Goal: Information Seeking & Learning: Learn about a topic

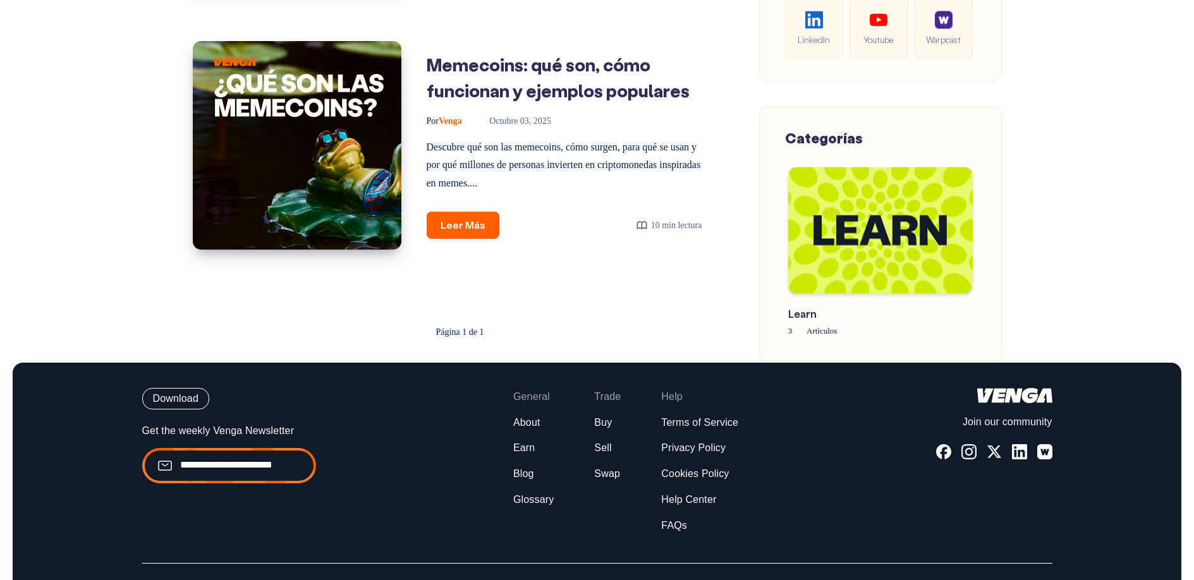
scroll to position [738, 0]
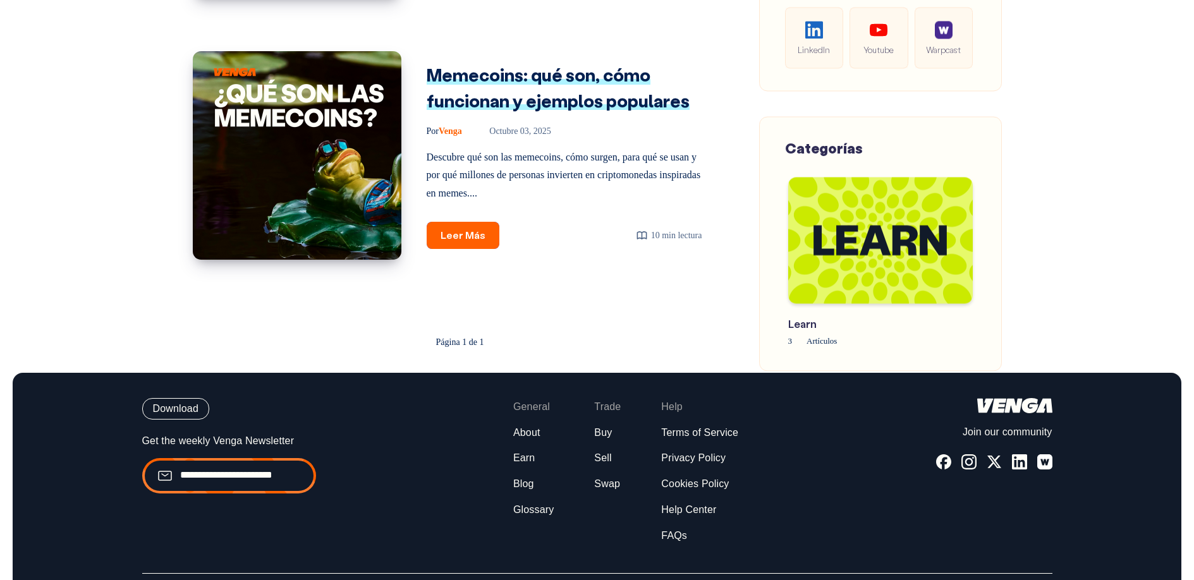
click at [561, 109] on link "Memecoins: qué son, cómo funcionan y ejemplos populares" at bounding box center [558, 87] width 263 height 49
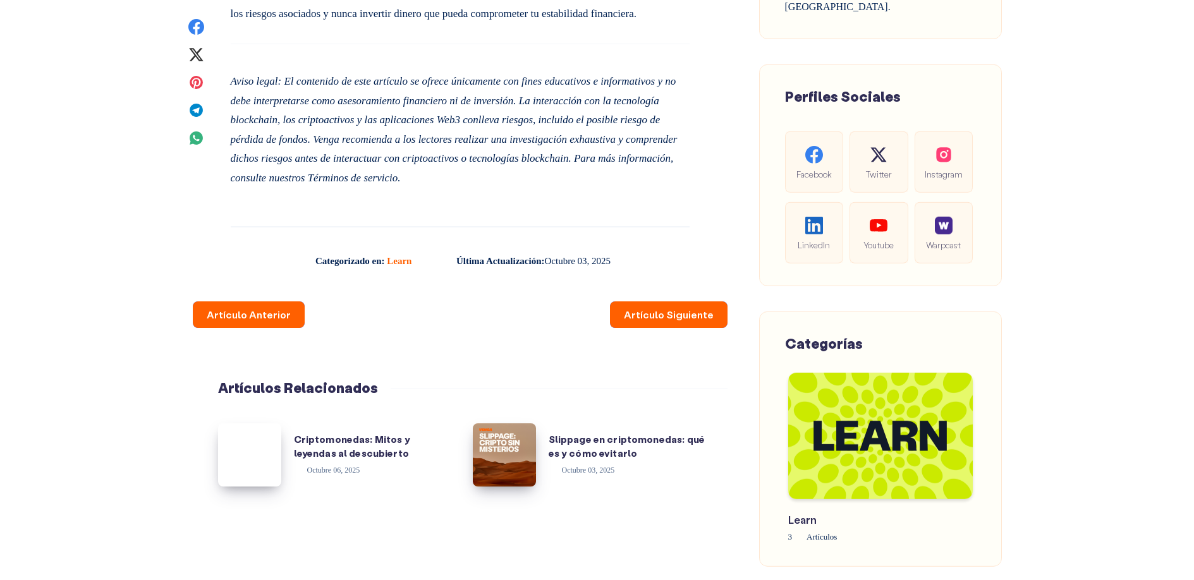
scroll to position [6349, 0]
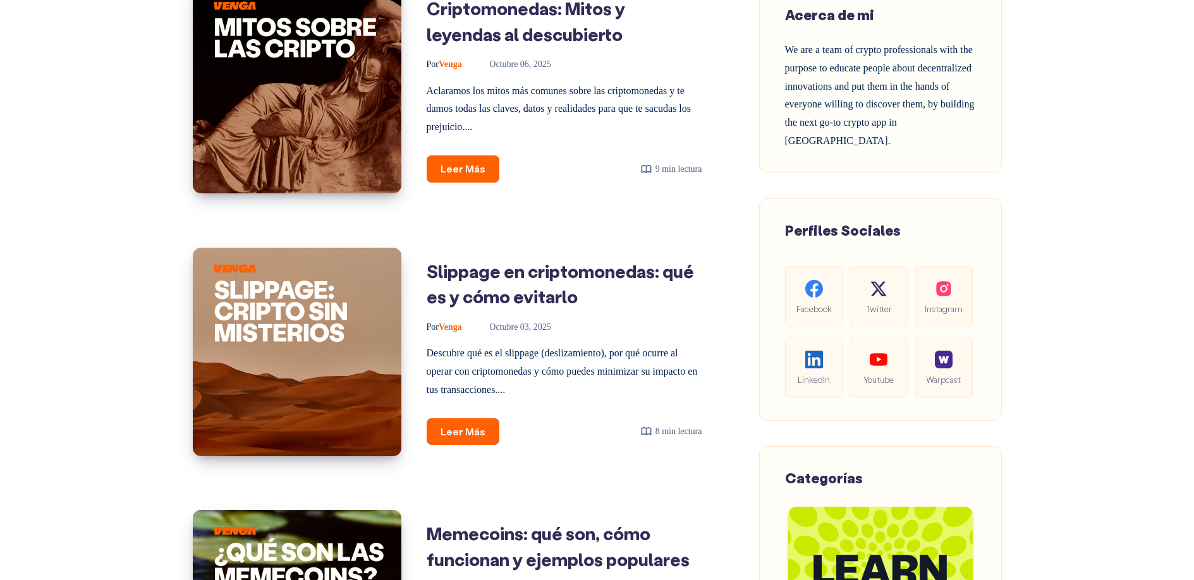
scroll to position [299, 0]
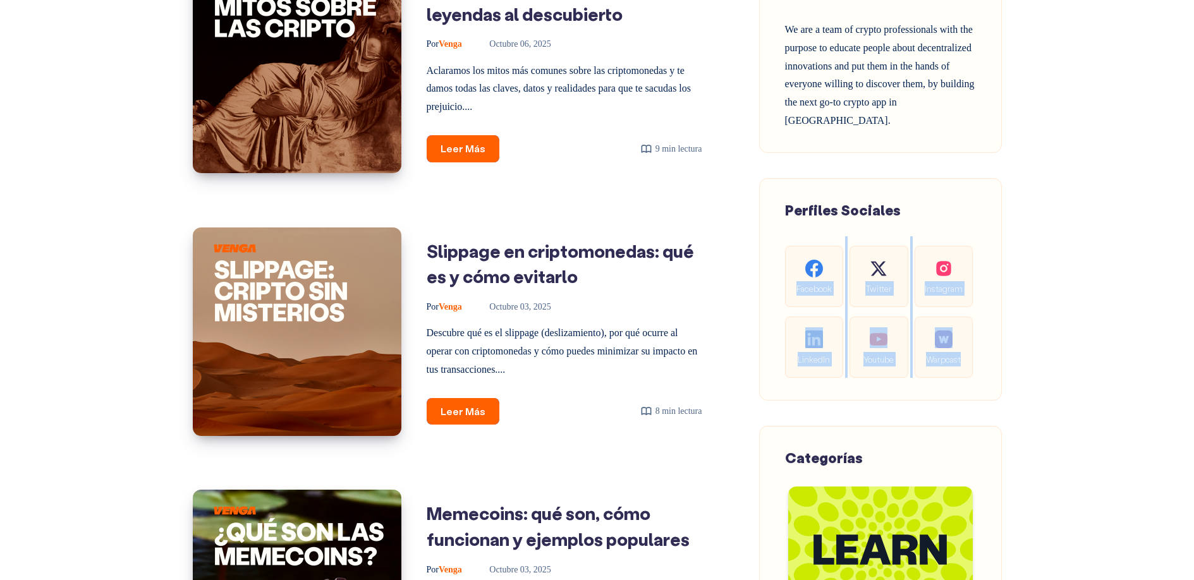
drag, startPoint x: 776, startPoint y: 257, endPoint x: 983, endPoint y: 349, distance: 226.7
click at [983, 349] on div "Perfiles Sociales Facebook Twitter Instagram LinkedIn Youtube Warpcast" at bounding box center [880, 289] width 243 height 222
click at [983, 351] on div "Perfiles Sociales Facebook Twitter Instagram LinkedIn Youtube Warpcast" at bounding box center [880, 289] width 243 height 222
drag, startPoint x: 942, startPoint y: 336, endPoint x: 819, endPoint y: 293, distance: 131.1
click at [819, 293] on div "Perfiles Sociales Facebook Twitter Instagram LinkedIn Youtube Warpcast" at bounding box center [880, 289] width 243 height 222
